Goal: Transaction & Acquisition: Purchase product/service

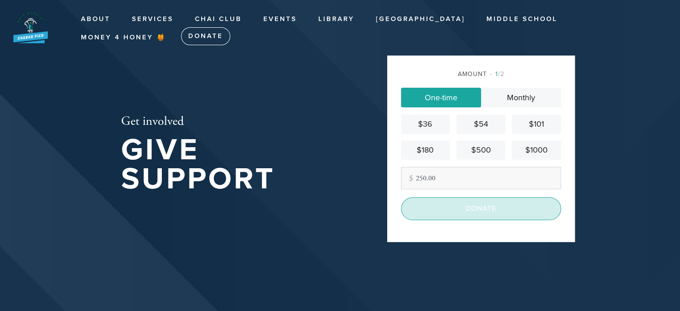
type input "250.00"
click at [497, 210] on input "Donate" at bounding box center [481, 208] width 160 height 22
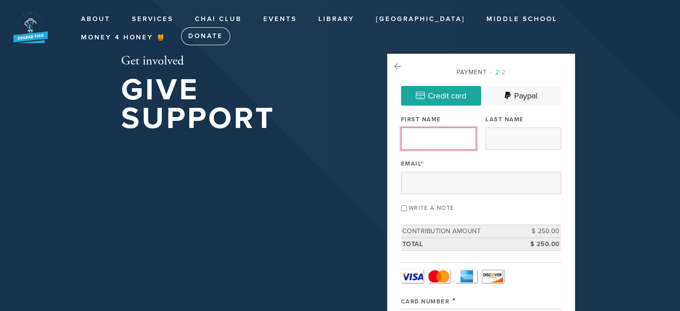
click at [445, 137] on input "First Name" at bounding box center [438, 138] width 75 height 22
type input "Ellen"
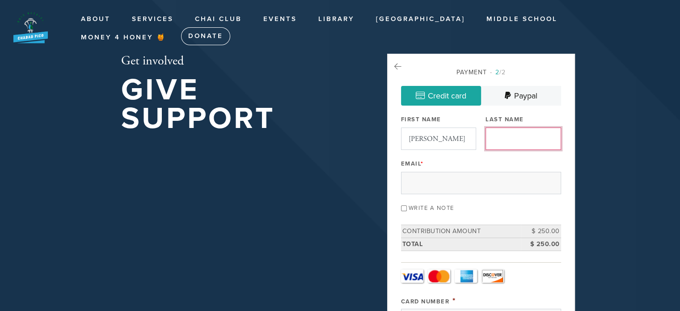
type input "Bressman"
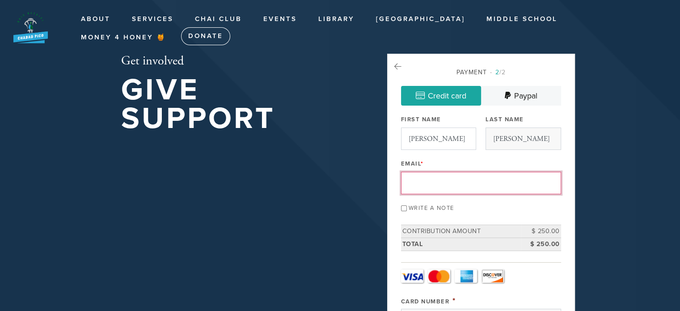
type input "ellenb770@gmail.com"
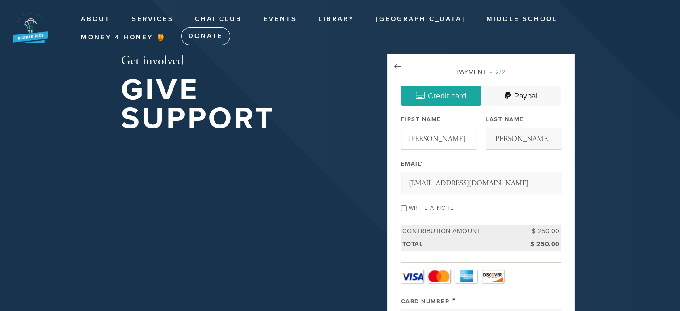
type input "N"
type input "1493 So. Crest Drive"
type input "Los Angeles"
type input "United States"
type input "90035"
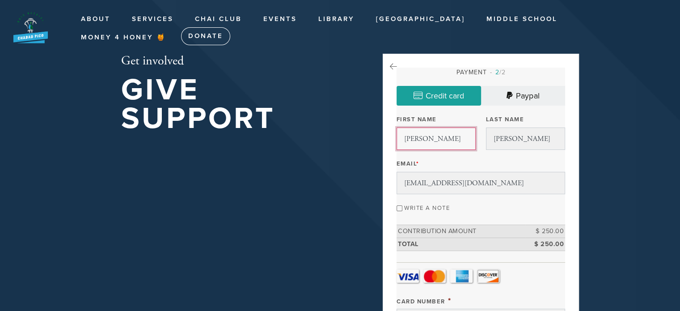
scroll to position [474, 0]
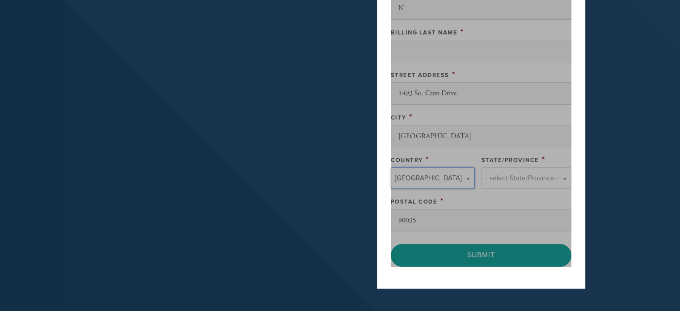
type input "United States"
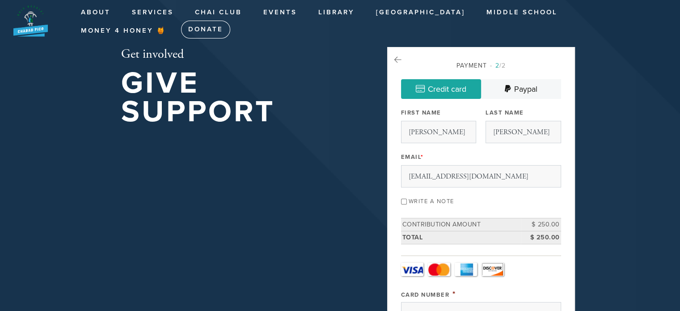
scroll to position [0, 0]
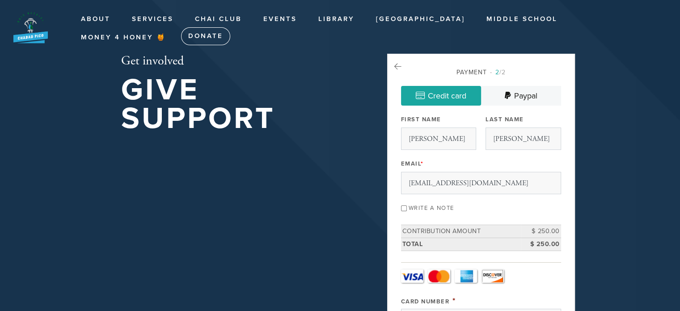
click at [405, 207] on input "Write a note" at bounding box center [404, 208] width 6 height 6
checkbox input "true"
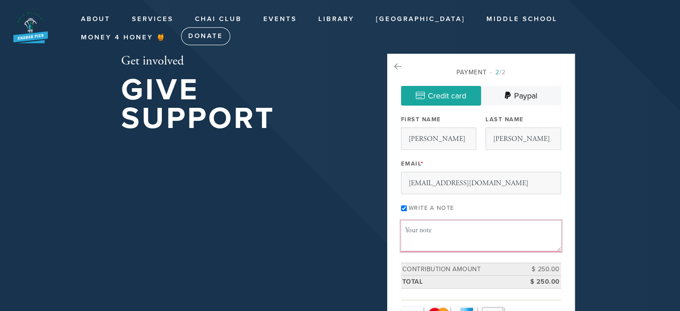
click at [441, 236] on textarea "Message or dedication" at bounding box center [481, 236] width 160 height 30
click at [444, 230] on textarea "Message or dedication" at bounding box center [481, 236] width 160 height 30
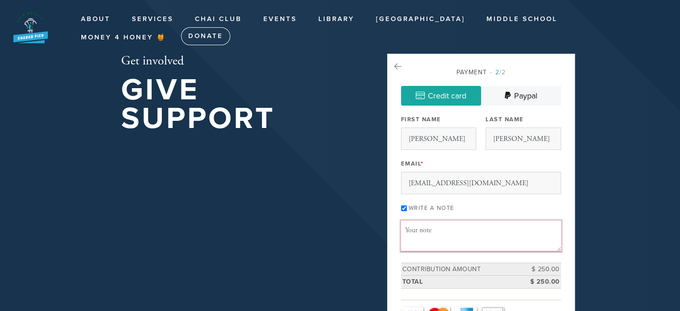
drag, startPoint x: 445, startPoint y: 229, endPoint x: 452, endPoint y: 229, distance: 7.7
click at [452, 229] on textarea "Message or dedication" at bounding box center [481, 236] width 160 height 30
click at [510, 234] on textarea "Sept 12 S" at bounding box center [481, 236] width 160 height 30
click at [534, 284] on td "$ 250.00" at bounding box center [541, 282] width 40 height 13
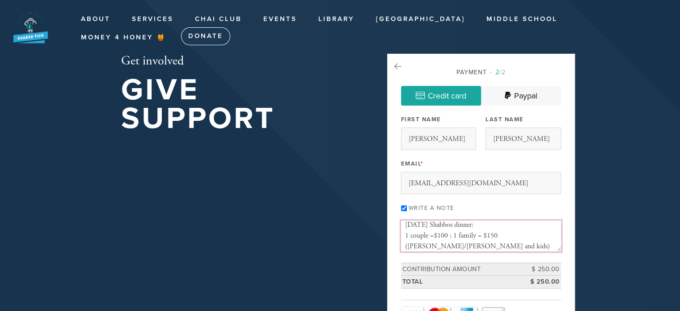
click at [449, 234] on textarea "Sept 12 Shabbos dinner: 1 couple =$100 ; 1 family = $150 (Dovid/Rivka and kids)" at bounding box center [481, 236] width 160 height 30
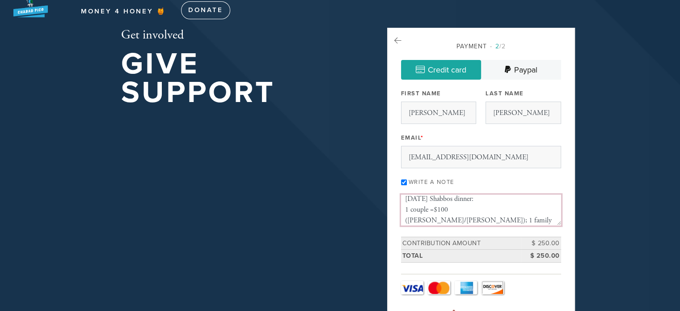
scroll to position [18, 0]
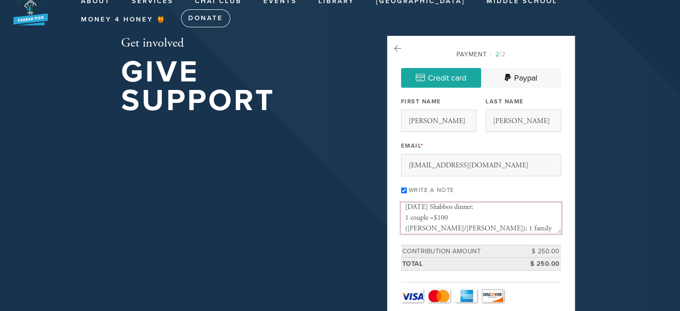
type textarea "Sept 12 Shabbos dinner: 1 couple =$100 (Paul/Ellen); 1 family = $150 (Dovid/Riv…"
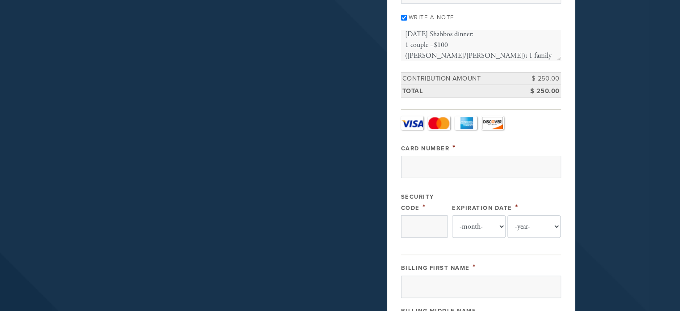
scroll to position [208, 0]
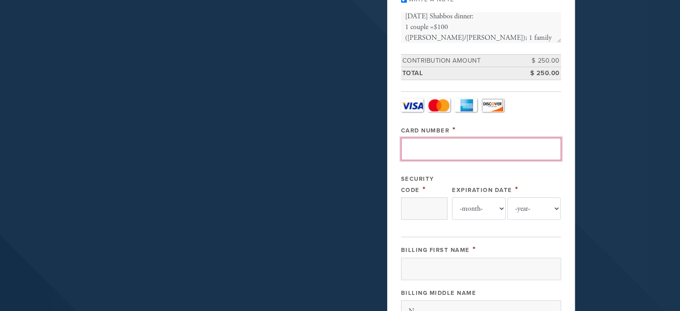
click at [491, 152] on input "Card Number" at bounding box center [481, 149] width 160 height 22
type input "4465420536833759"
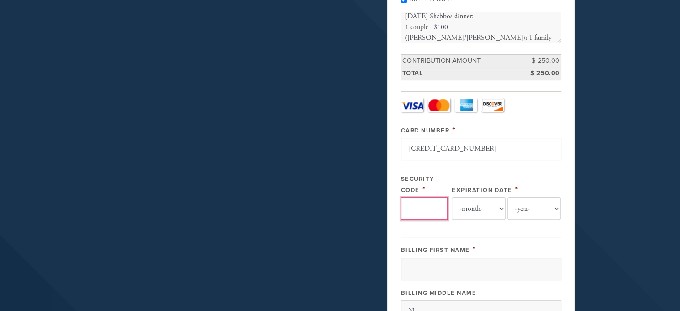
type input "673"
select select "7"
select select "2026"
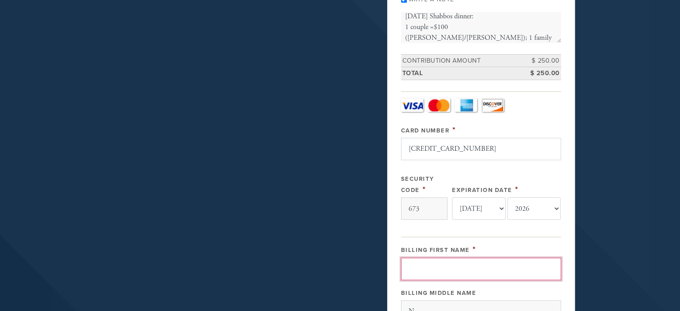
type input "Ellen"
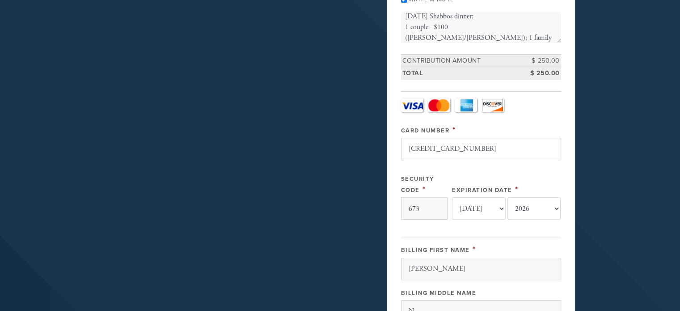
type input "Bressman"
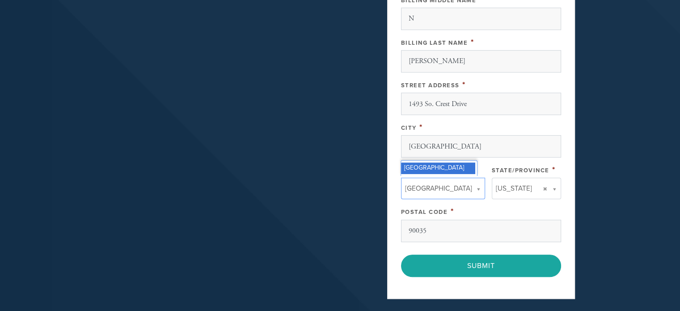
scroll to position [519, 0]
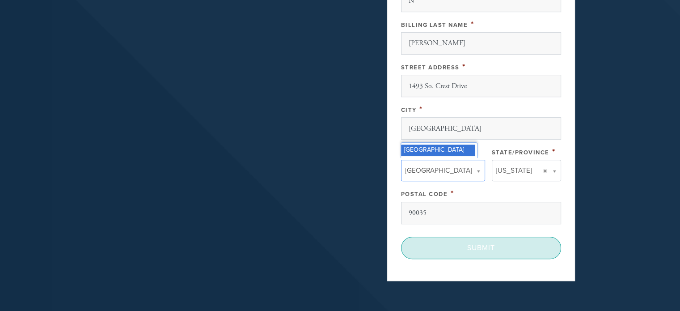
click at [467, 243] on input "Submit" at bounding box center [481, 248] width 160 height 22
